Goal: Information Seeking & Learning: Learn about a topic

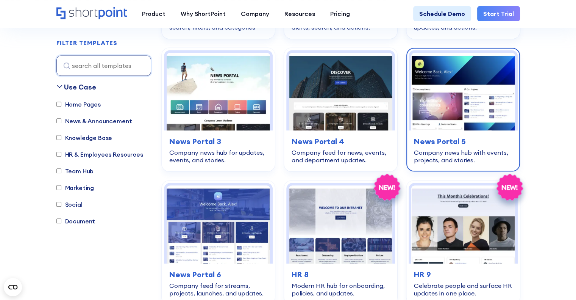
scroll to position [492, 0]
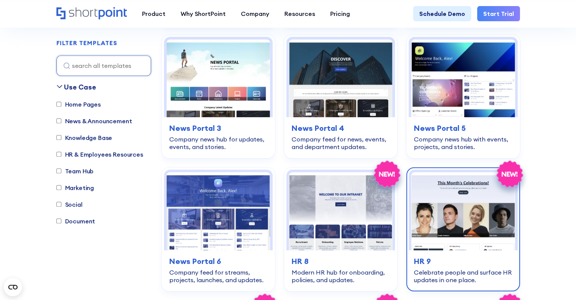
click at [439, 195] on img at bounding box center [462, 211] width 103 height 78
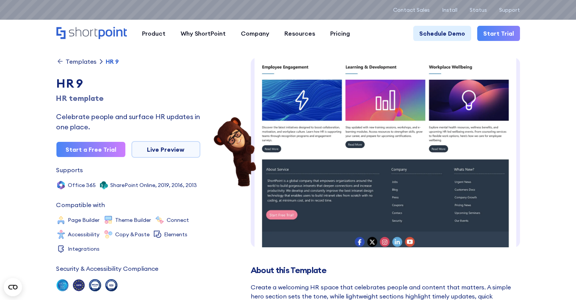
scroll to position [299, 0]
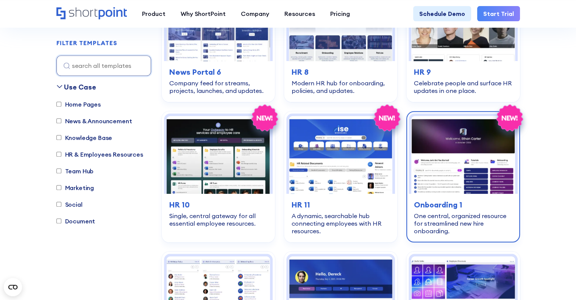
scroll to position [682, 0]
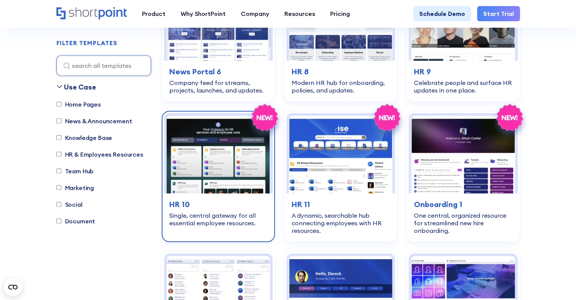
click at [238, 185] on img at bounding box center [218, 155] width 103 height 78
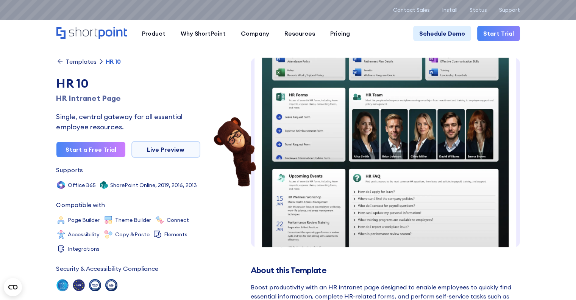
scroll to position [110, 0]
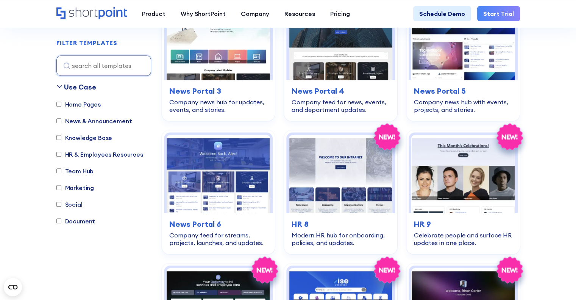
scroll to position [530, 0]
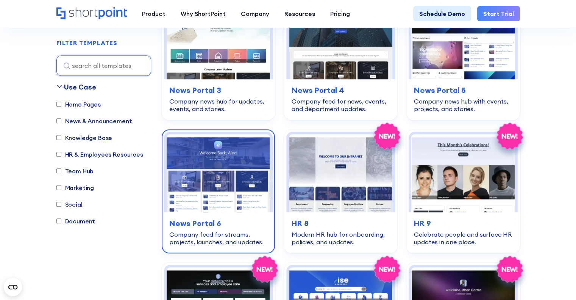
click at [222, 183] on img at bounding box center [218, 173] width 103 height 78
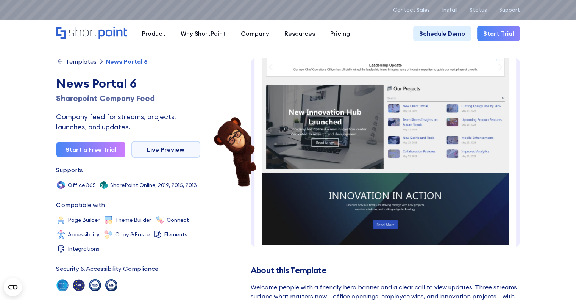
scroll to position [180, 0]
